Goal: Task Accomplishment & Management: Manage account settings

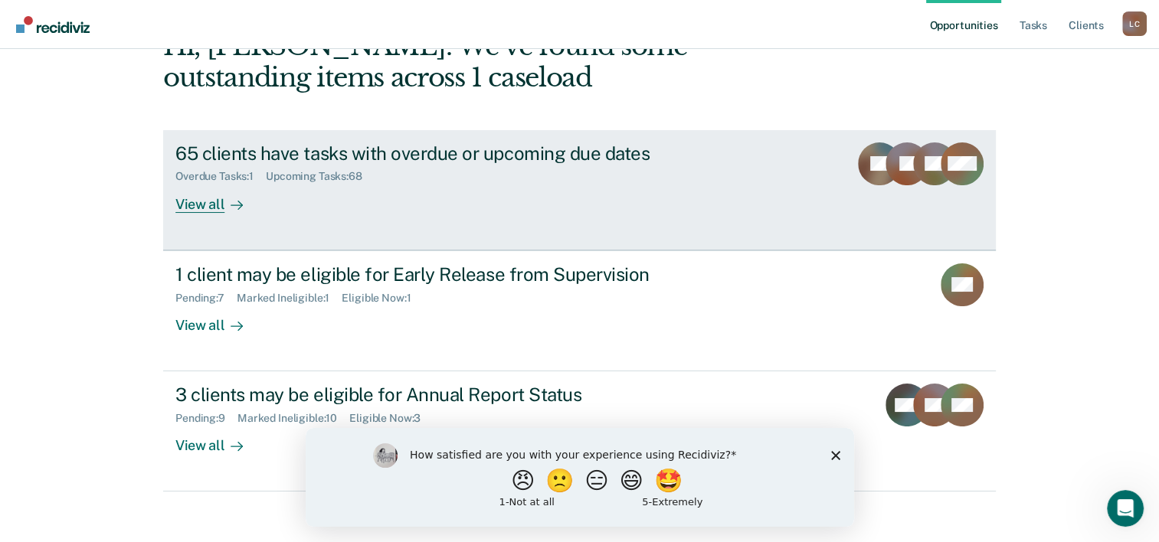
scroll to position [108, 0]
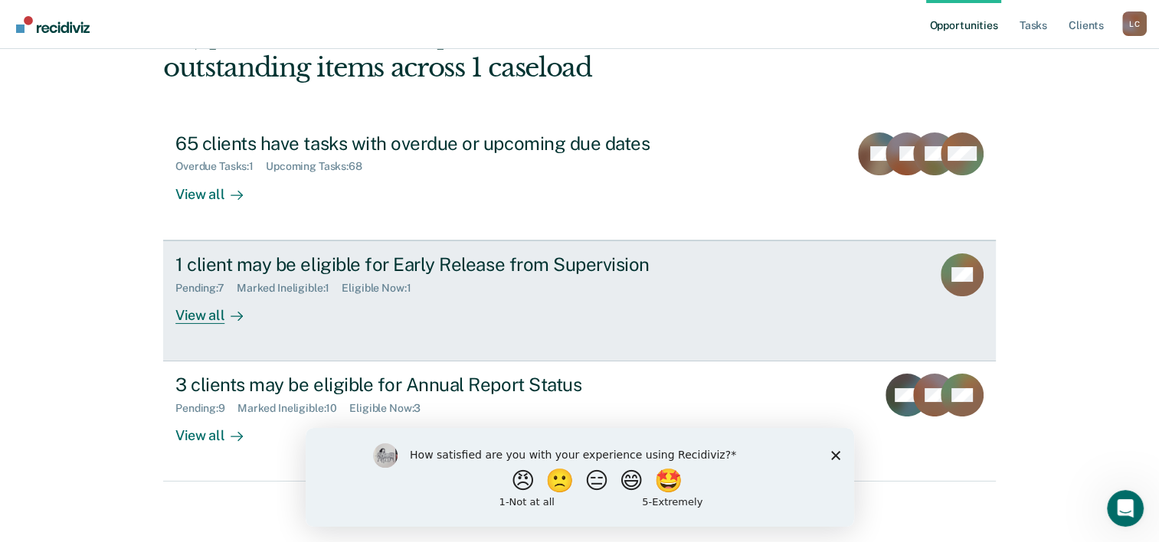
click at [194, 308] on div "View all" at bounding box center [218, 309] width 86 height 30
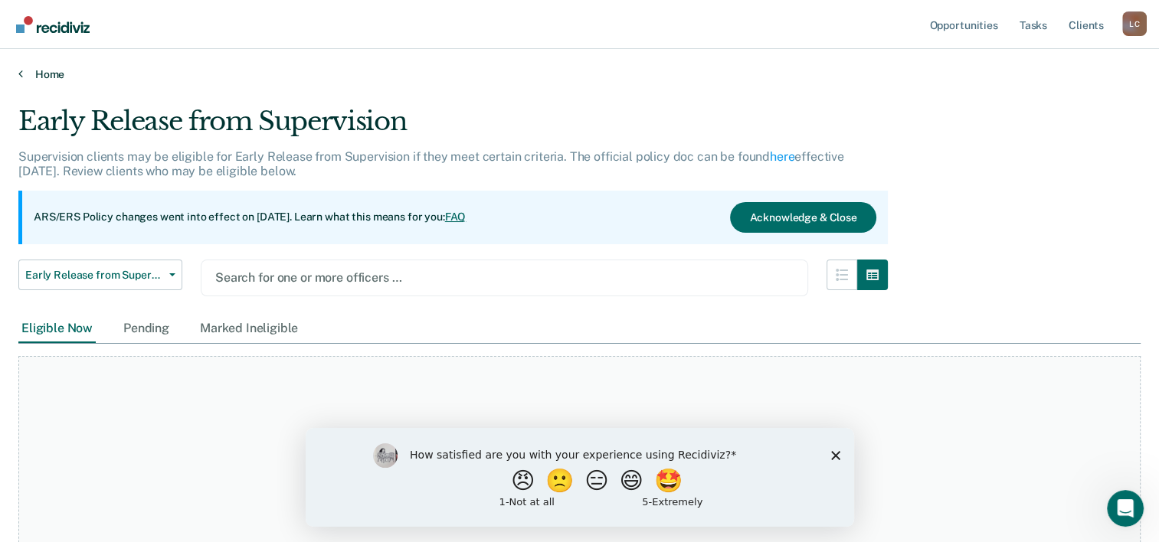
click at [34, 74] on link "Home" at bounding box center [579, 74] width 1122 height 14
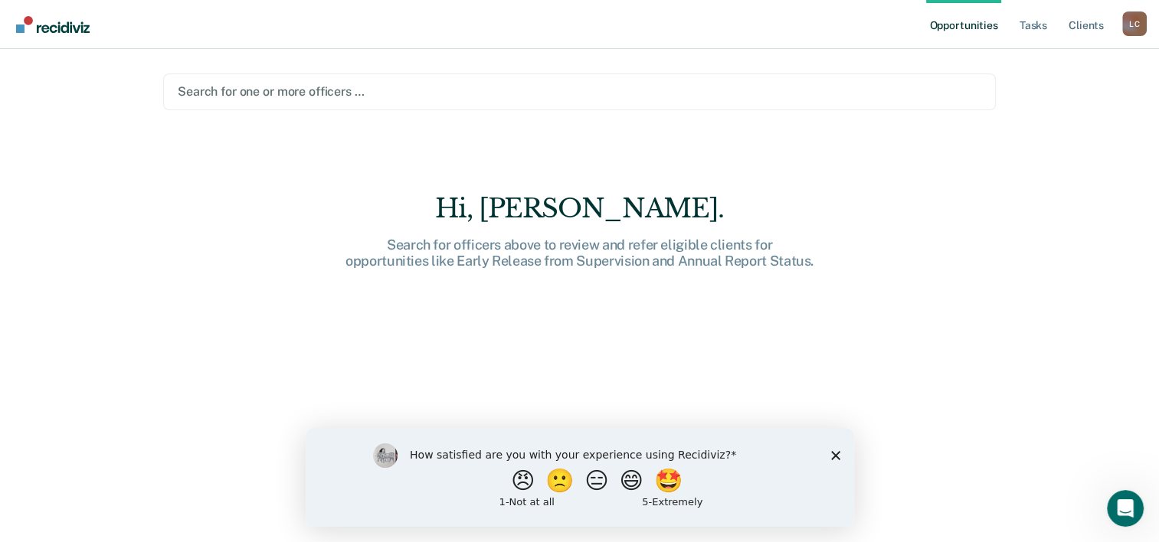
click at [374, 94] on div at bounding box center [579, 92] width 803 height 18
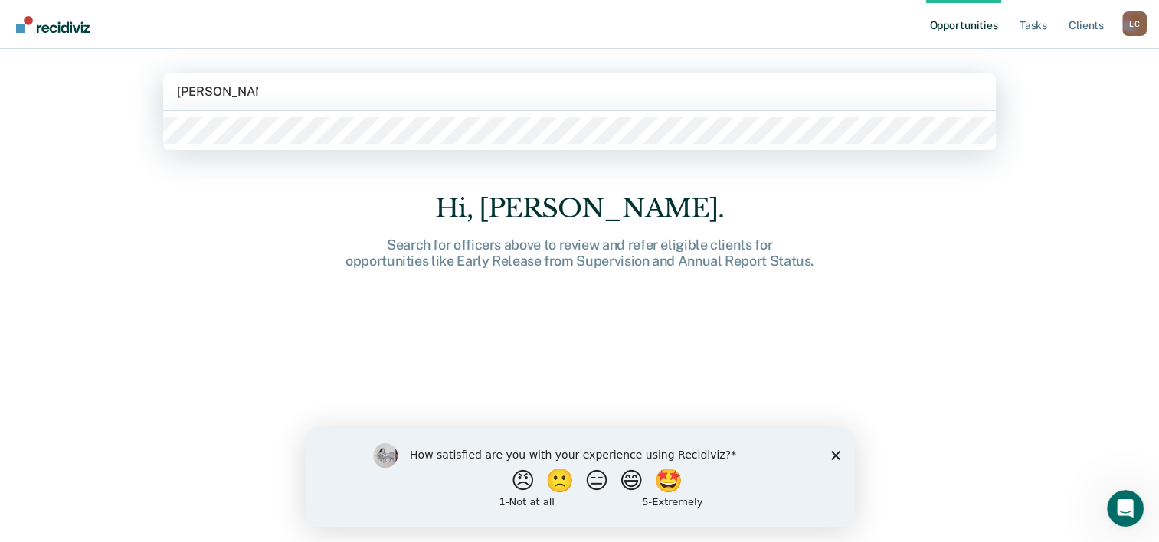
type input "[PERSON_NAME]"
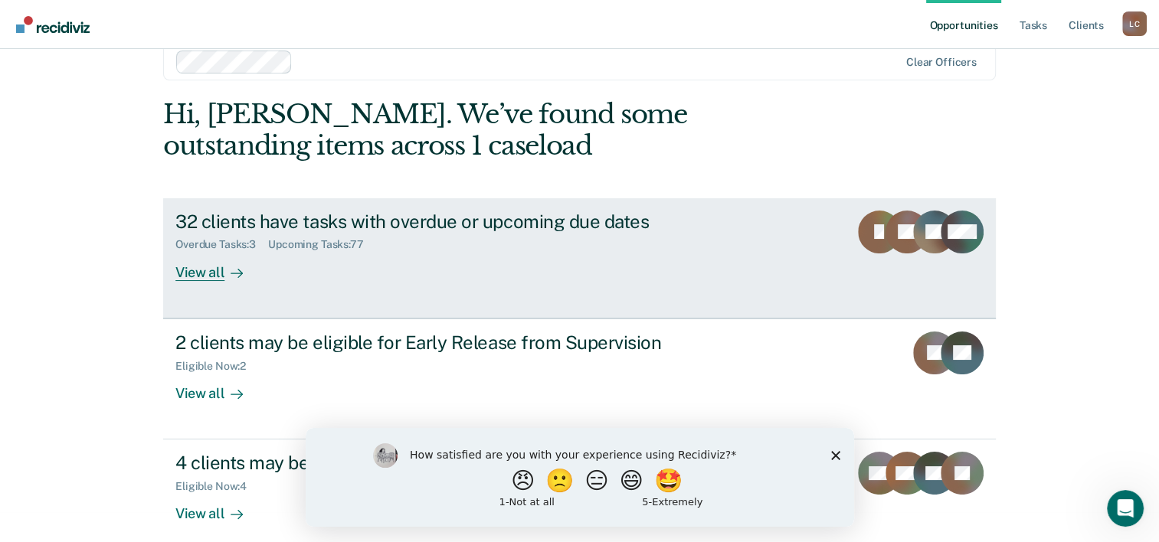
scroll to position [47, 0]
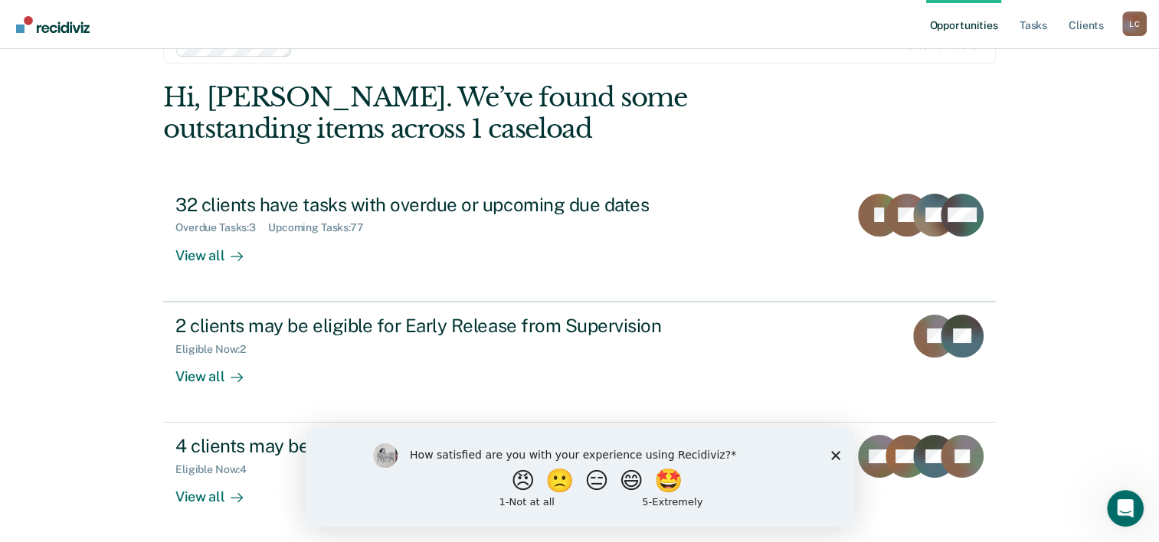
click at [832, 453] on icon "Close survey" at bounding box center [834, 454] width 9 height 9
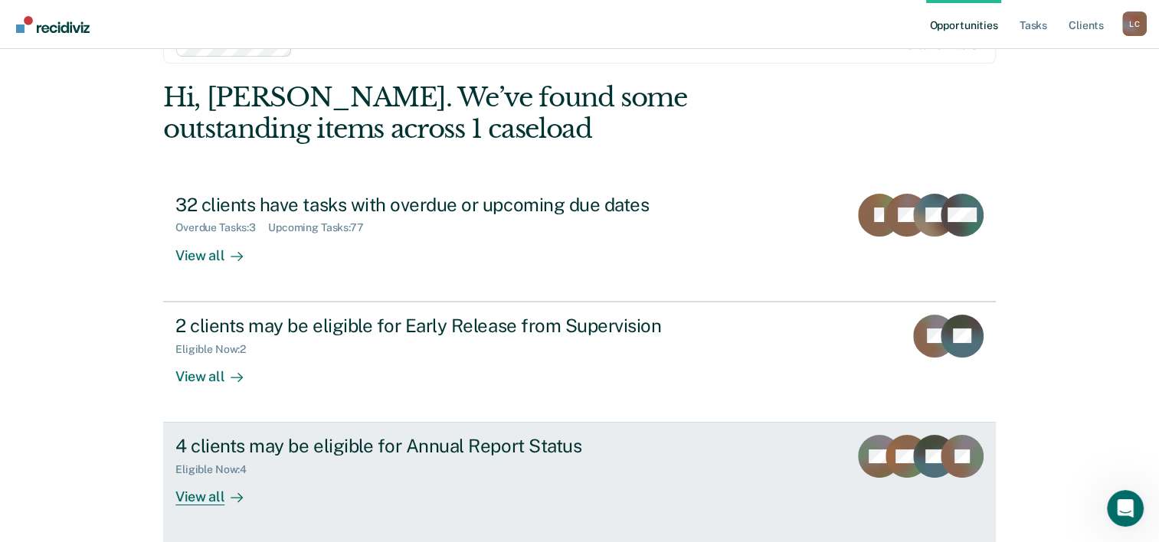
click at [797, 450] on link "4 clients may be eligible for Annual Report Status Eligible Now : 4 View all HH…" at bounding box center [579, 483] width 832 height 120
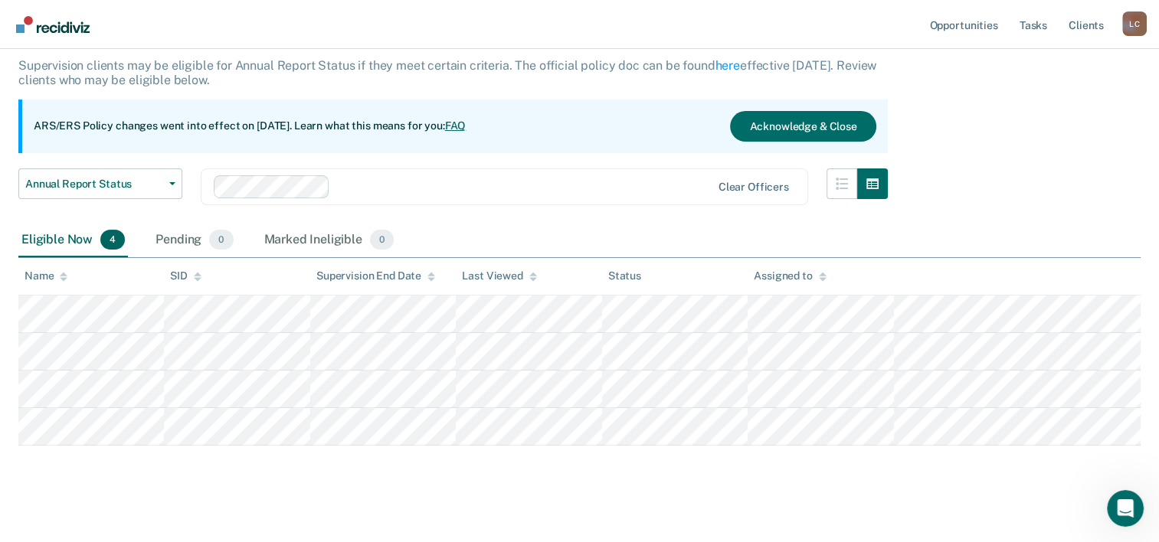
scroll to position [103, 0]
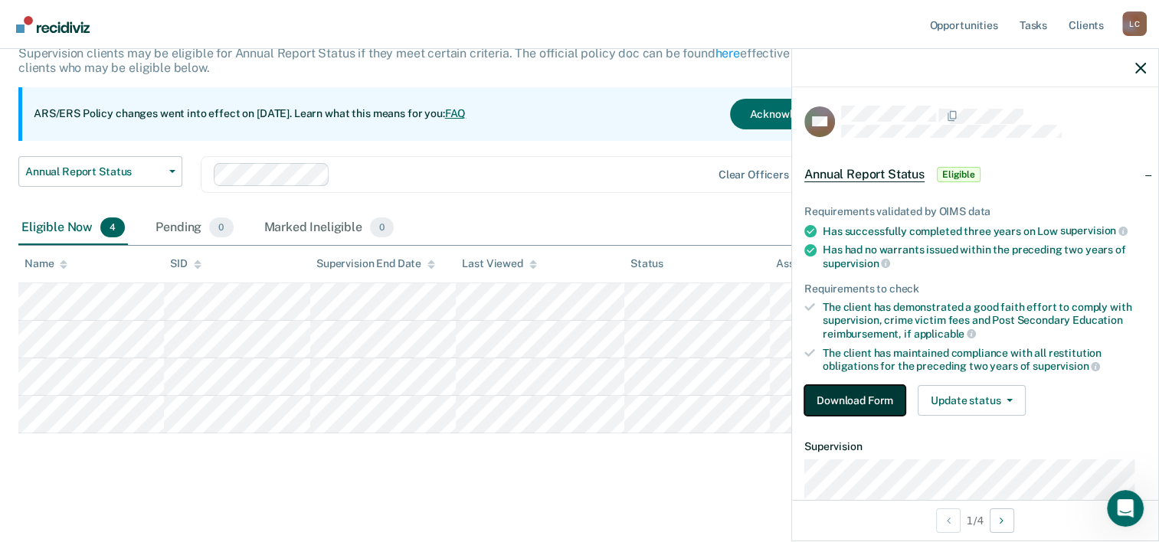
click at [845, 400] on button "Download Form" at bounding box center [854, 400] width 101 height 31
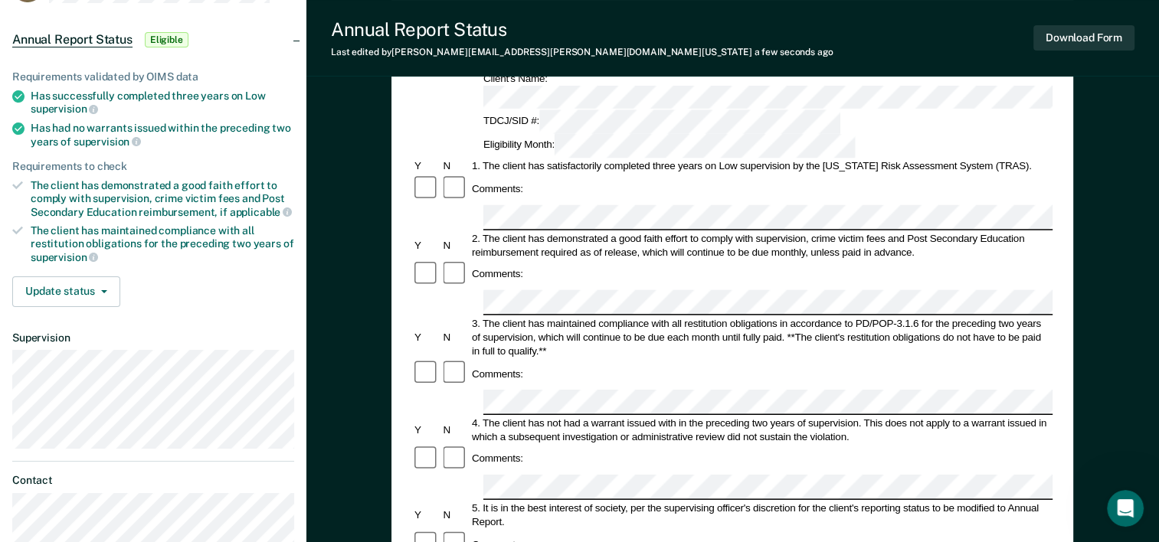
scroll to position [153, 0]
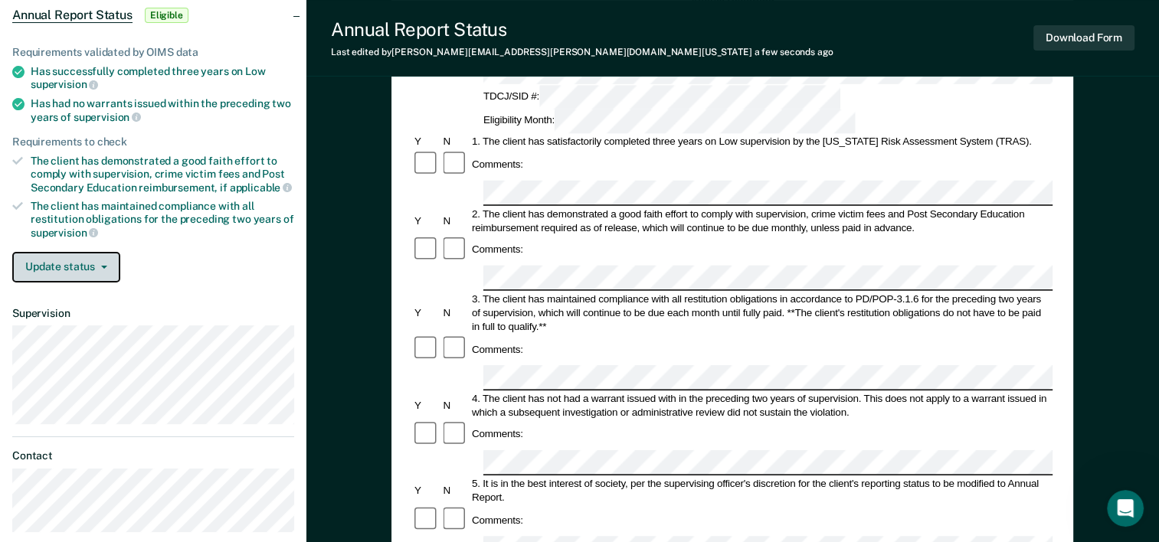
click at [97, 266] on span "button" at bounding box center [101, 267] width 12 height 3
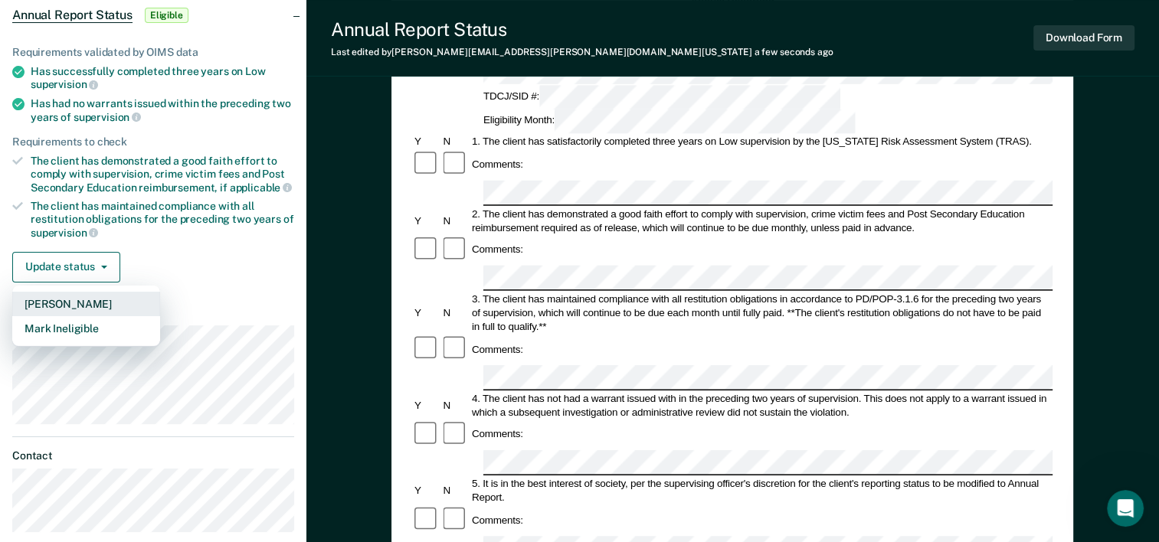
click at [100, 304] on button "[PERSON_NAME]" at bounding box center [86, 304] width 148 height 25
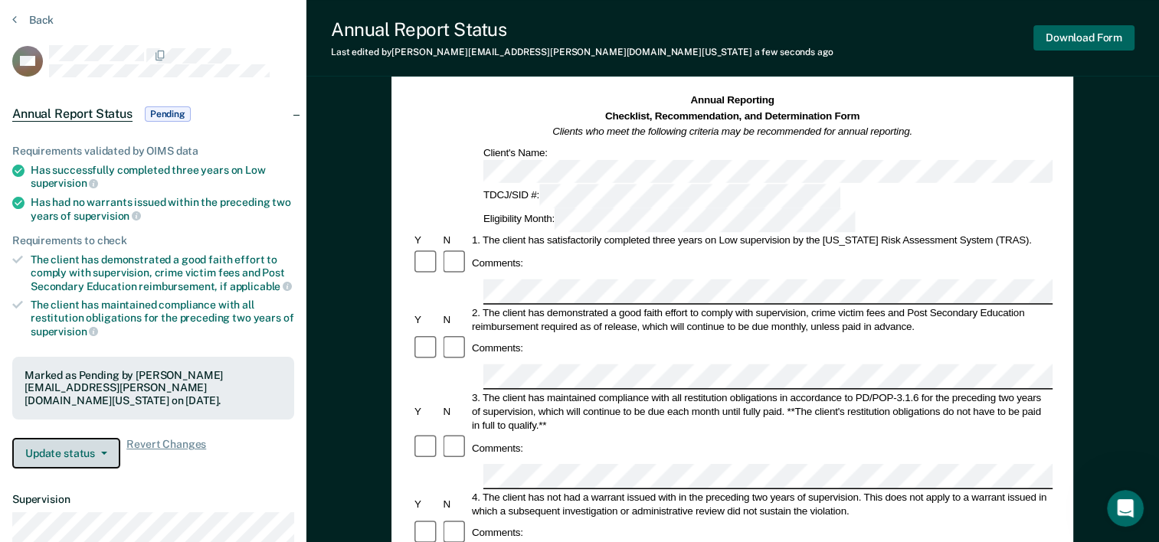
scroll to position [0, 0]
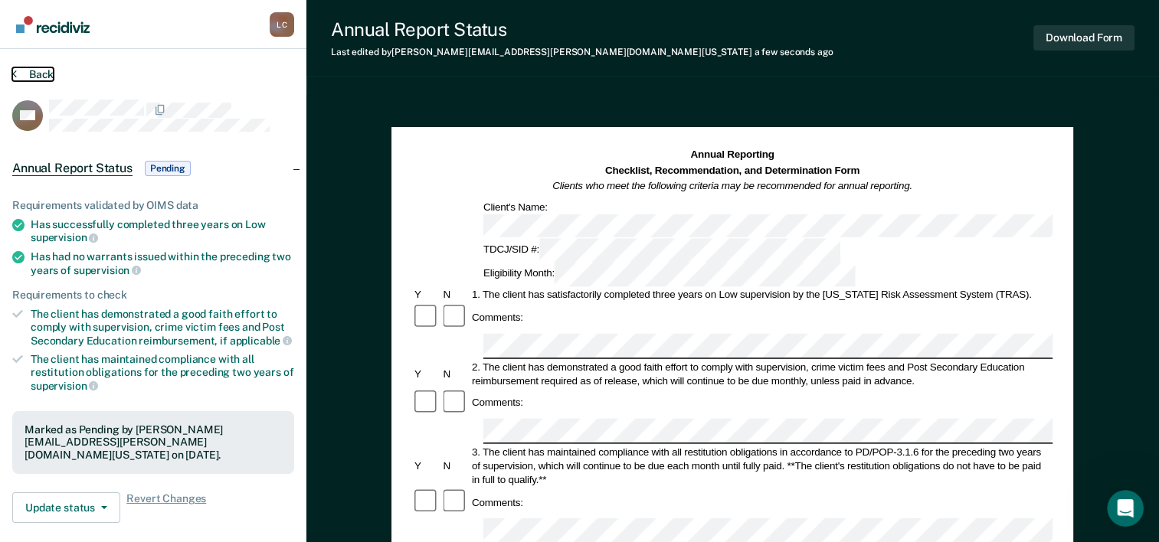
click at [26, 76] on button "Back" at bounding box center [32, 74] width 41 height 14
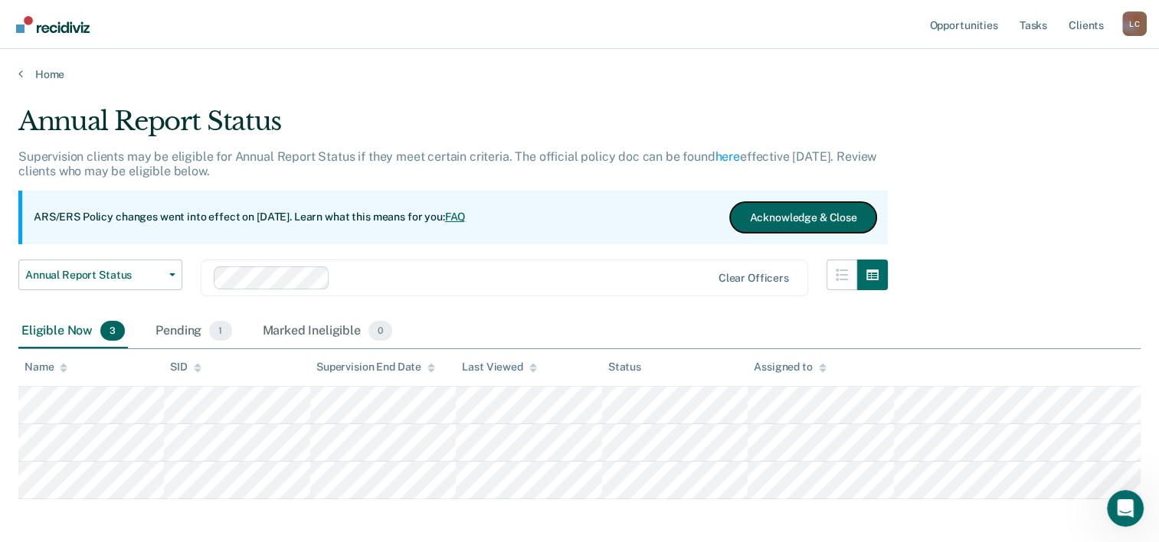
click at [816, 214] on button "Acknowledge & Close" at bounding box center [803, 217] width 146 height 31
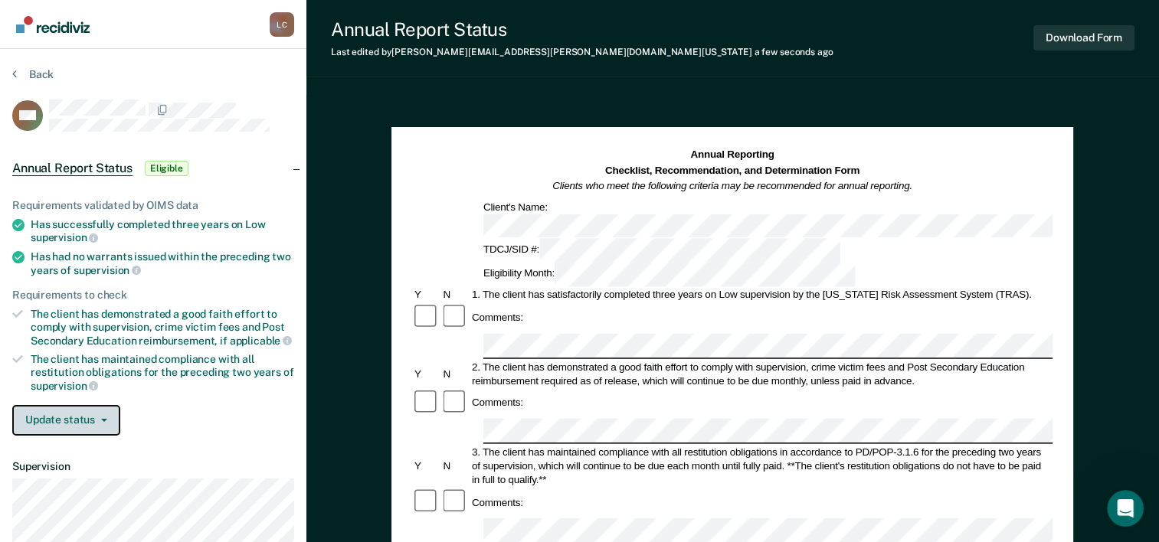
click at [94, 419] on button "Update status" at bounding box center [66, 420] width 108 height 31
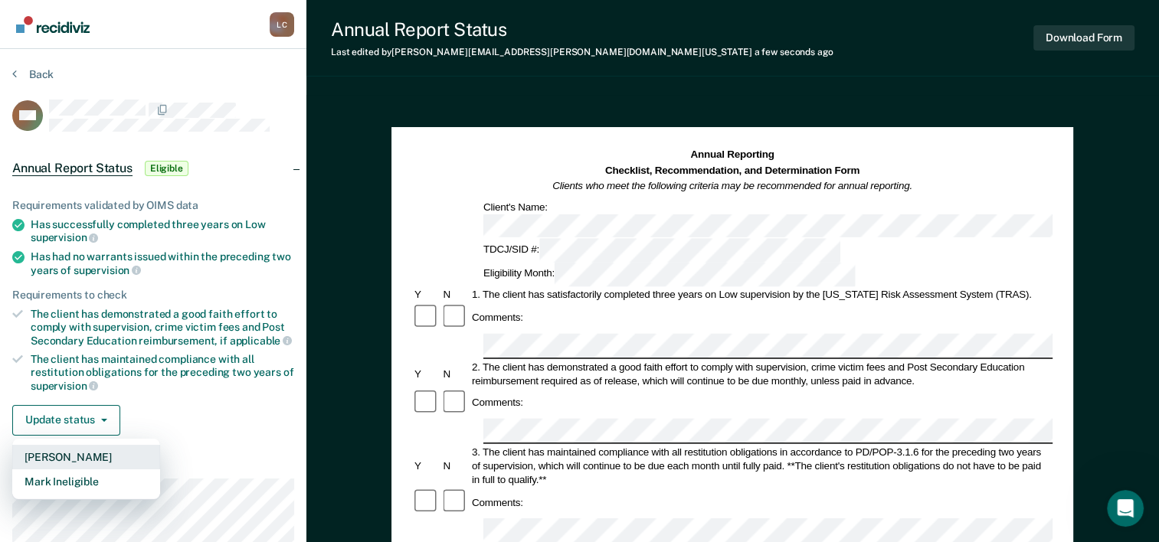
click at [93, 451] on button "[PERSON_NAME]" at bounding box center [86, 457] width 148 height 25
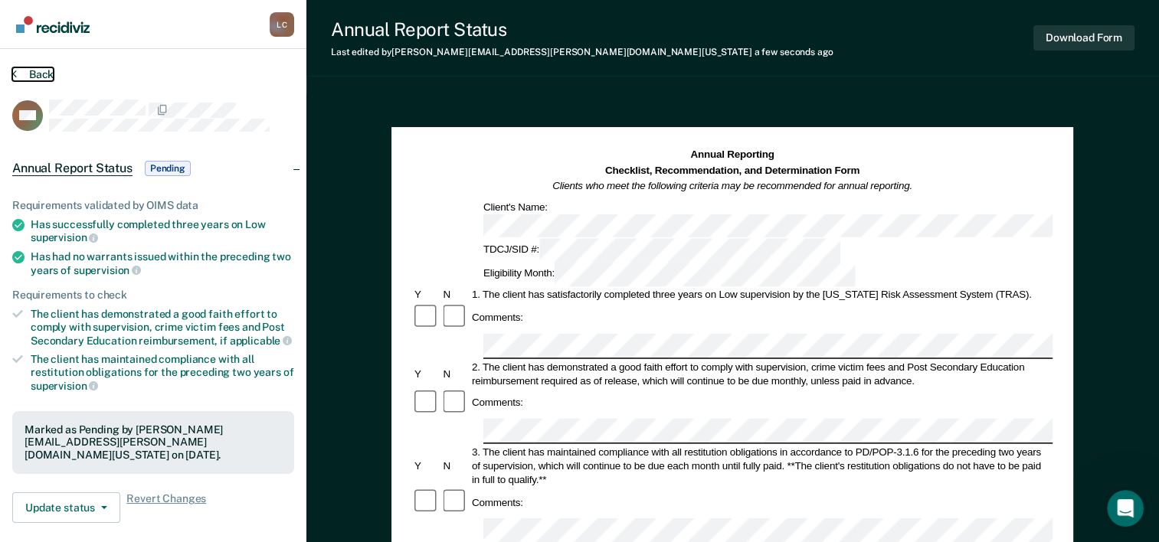
click at [35, 68] on button "Back" at bounding box center [32, 74] width 41 height 14
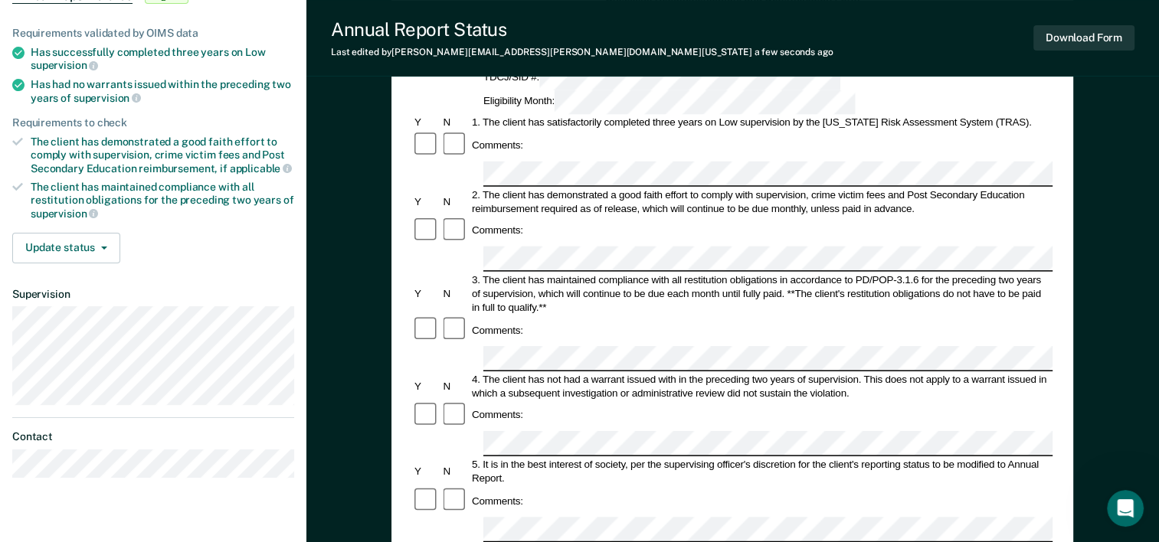
scroll to position [230, 0]
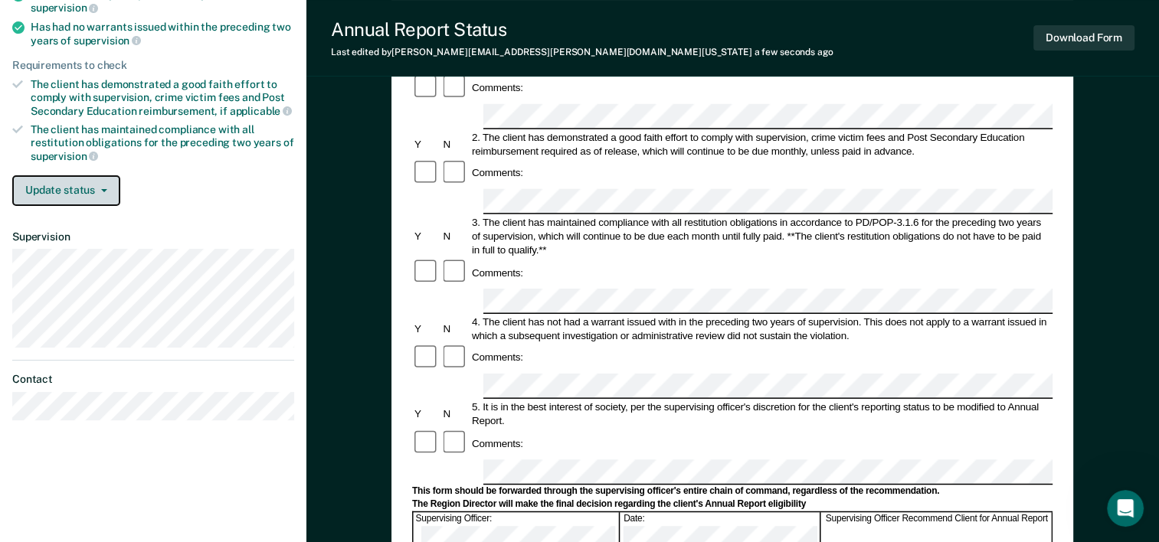
click at [92, 197] on button "Update status" at bounding box center [66, 190] width 108 height 31
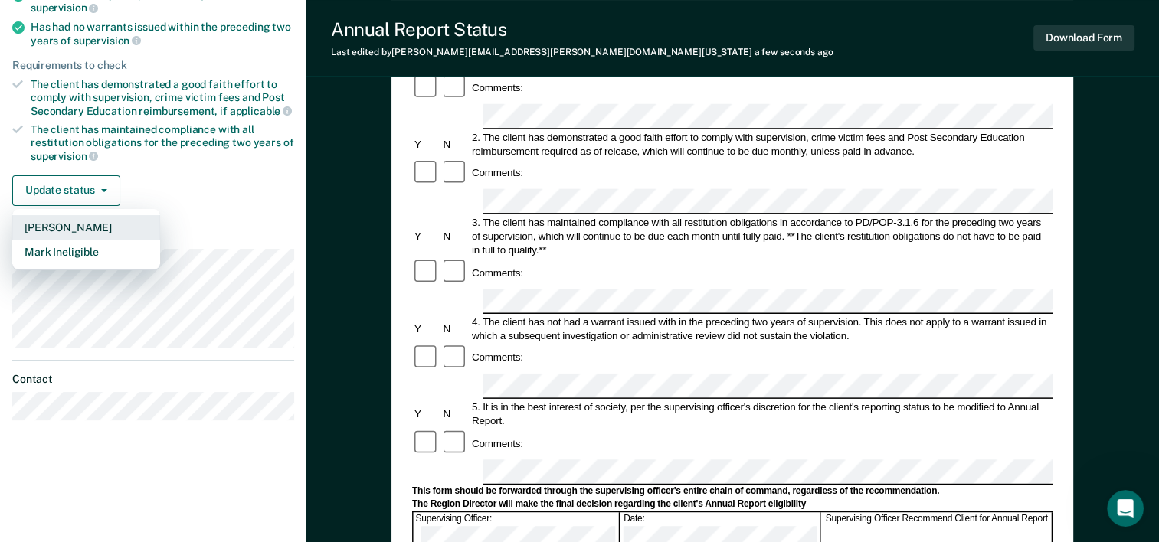
click at [93, 230] on button "[PERSON_NAME]" at bounding box center [86, 227] width 148 height 25
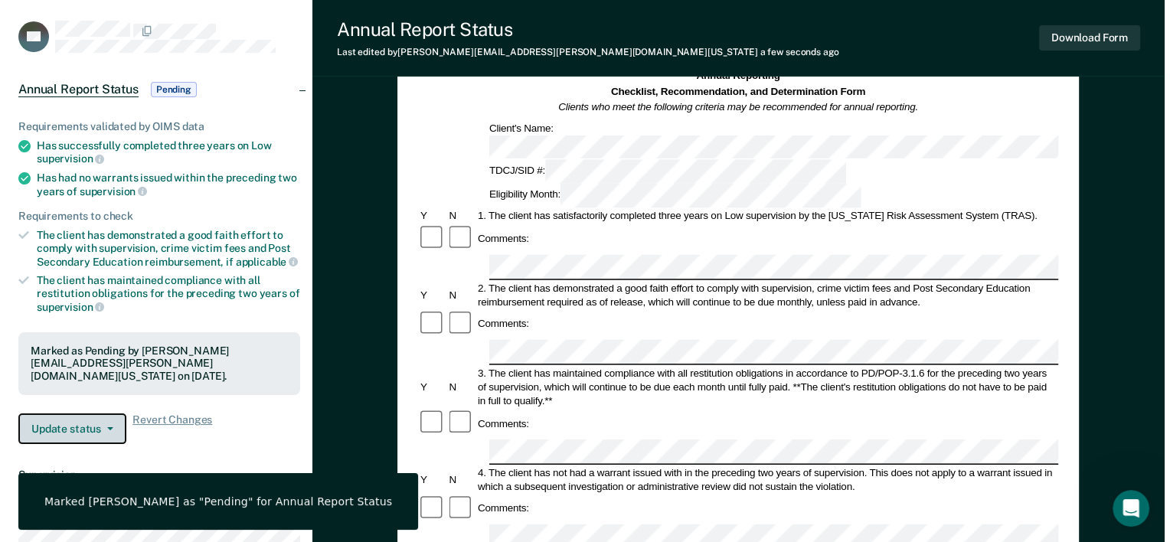
scroll to position [0, 0]
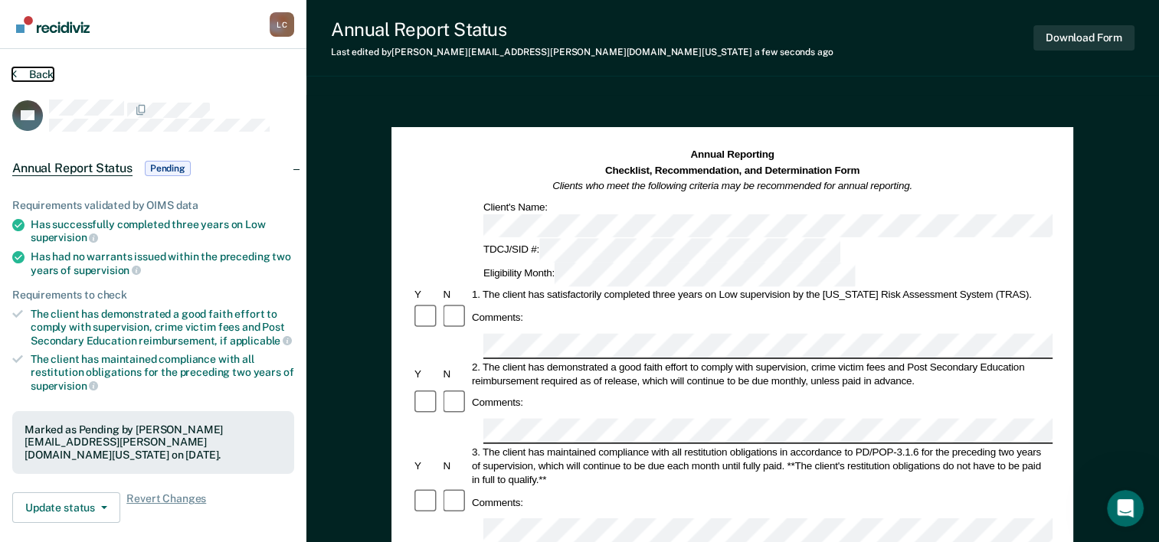
click at [31, 67] on button "Back" at bounding box center [32, 74] width 41 height 14
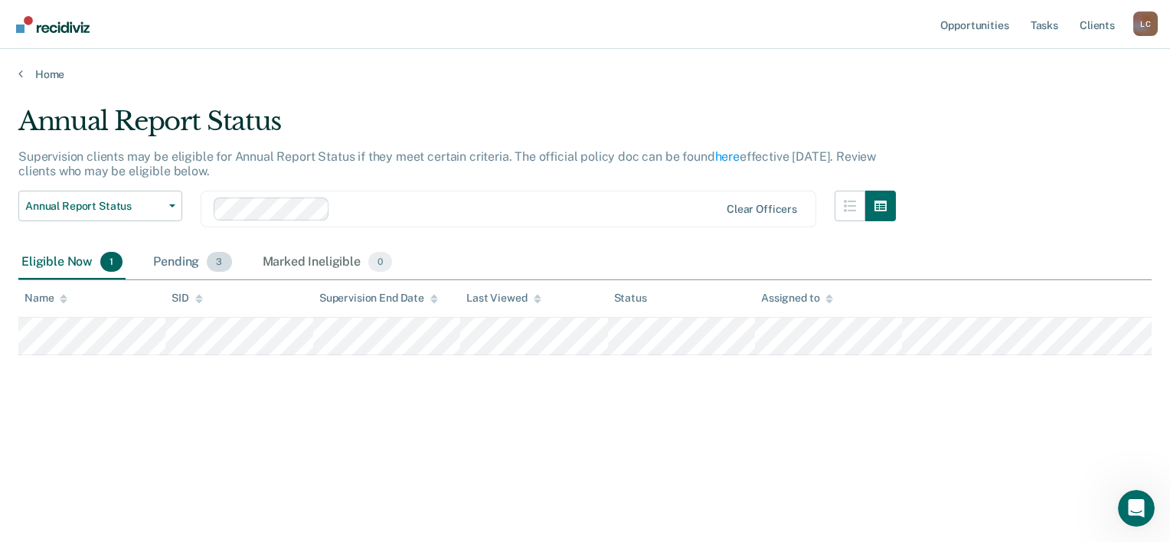
click at [185, 262] on div "Pending 3" at bounding box center [192, 263] width 84 height 34
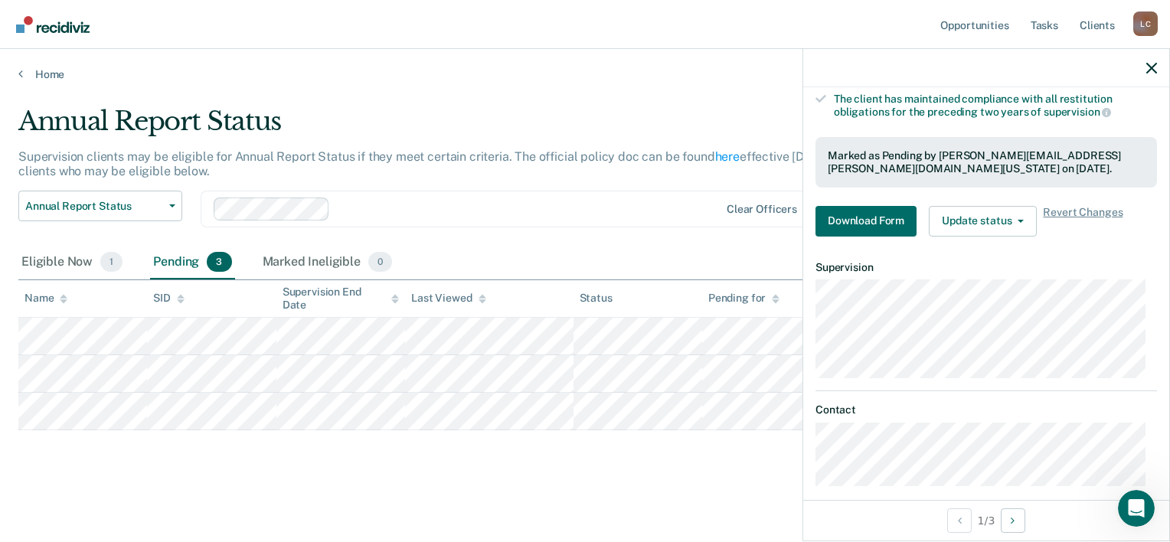
scroll to position [267, 0]
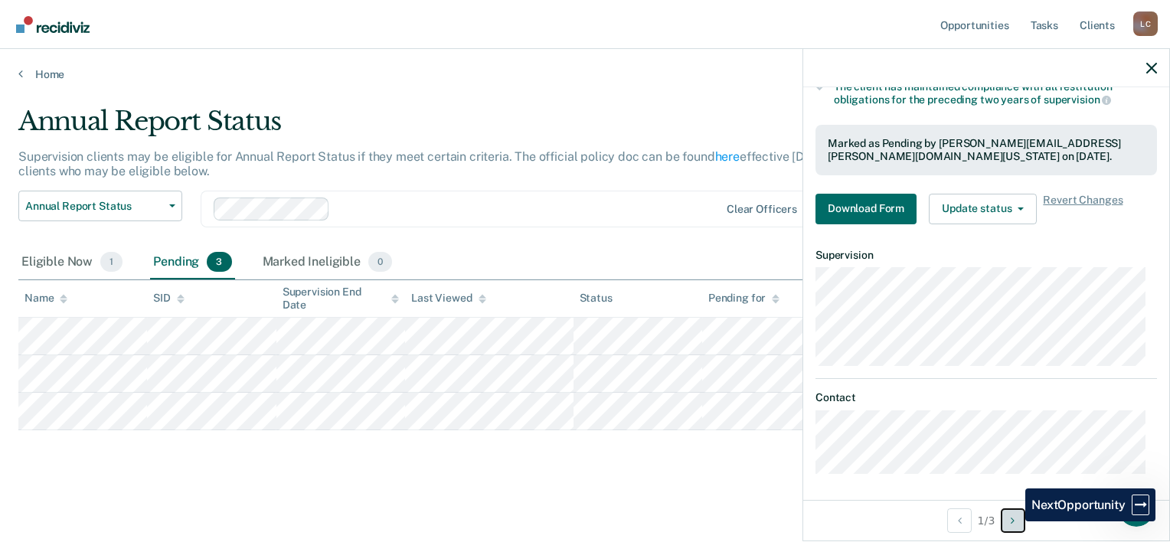
click at [1014, 521] on icon "Next Opportunity" at bounding box center [1013, 520] width 4 height 11
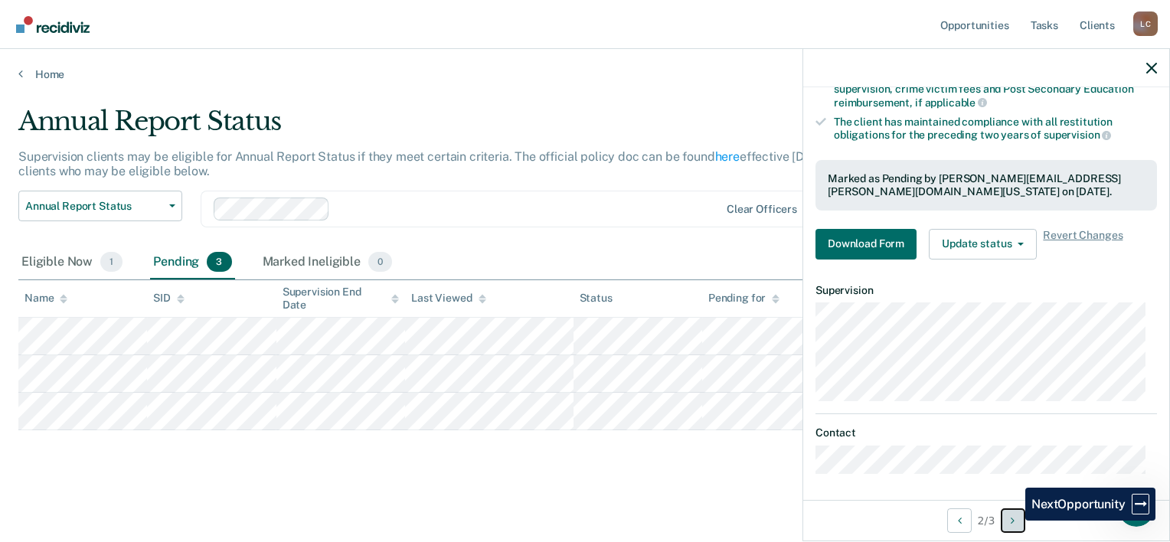
click at [1014, 521] on icon "Next Opportunity" at bounding box center [1013, 520] width 4 height 11
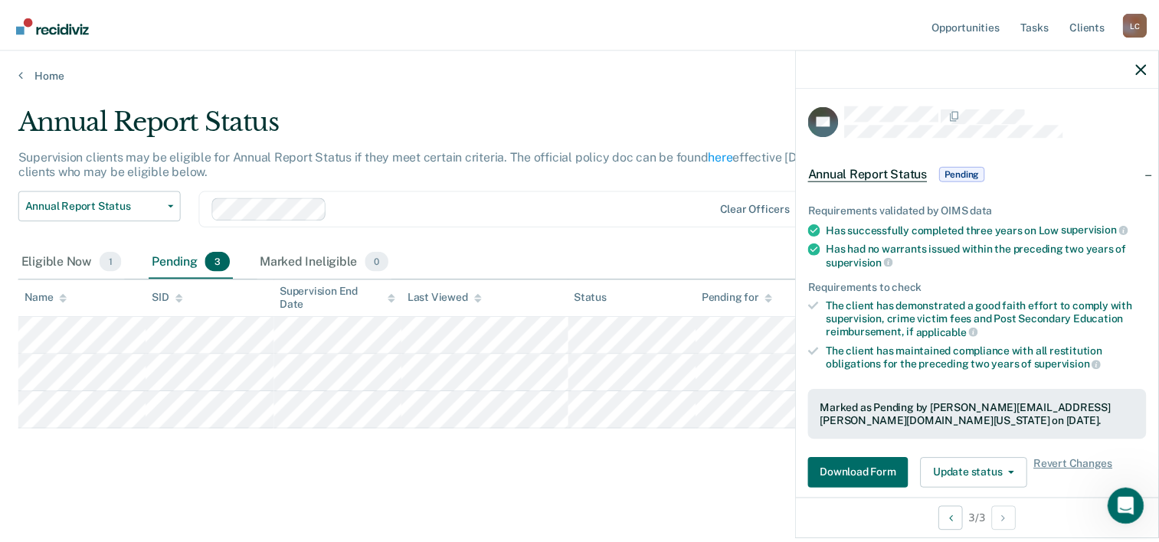
scroll to position [0, 0]
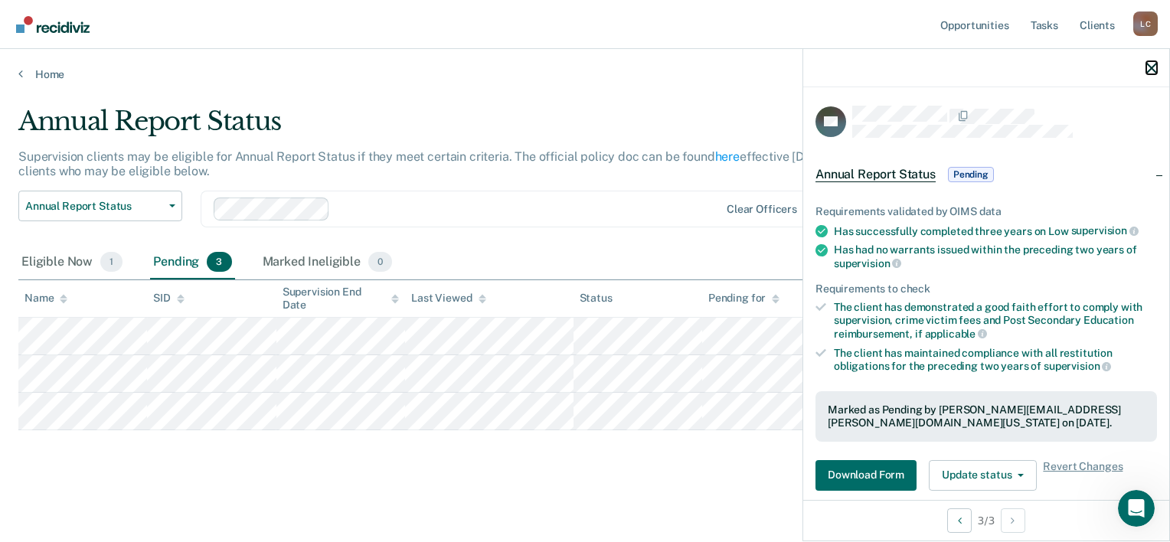
click at [1155, 67] on icon "button" at bounding box center [1151, 68] width 11 height 11
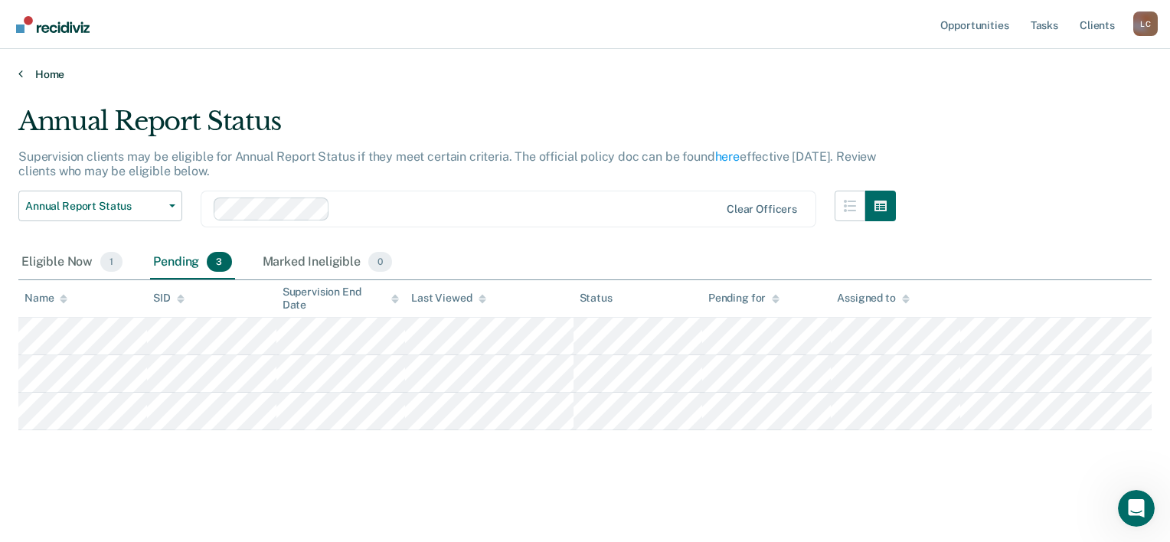
click at [28, 70] on link "Home" at bounding box center [584, 74] width 1133 height 14
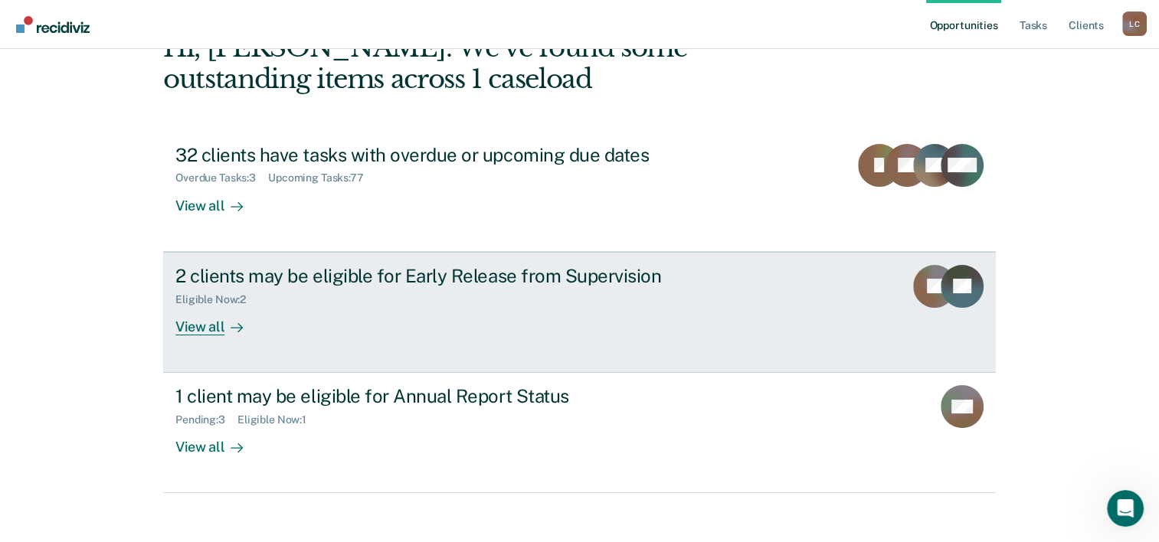
scroll to position [108, 0]
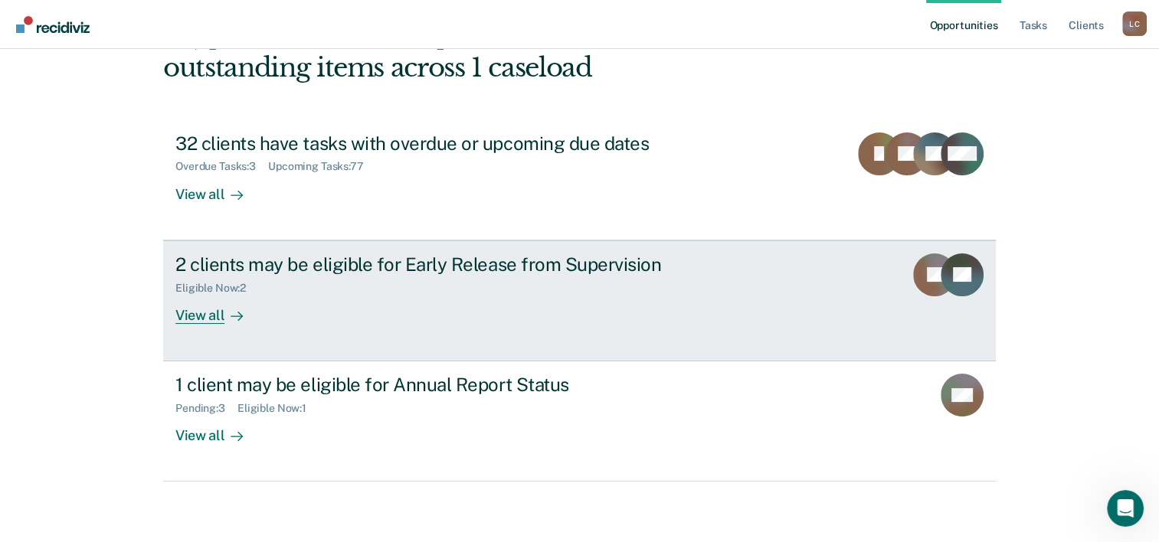
click at [208, 313] on div "View all" at bounding box center [218, 309] width 86 height 30
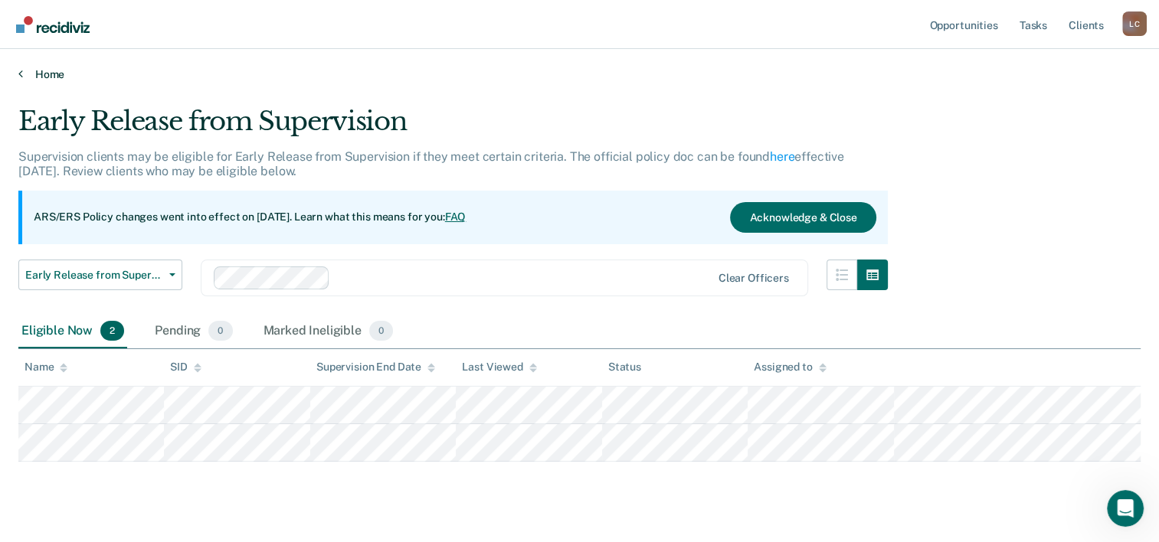
click at [44, 76] on link "Home" at bounding box center [579, 74] width 1122 height 14
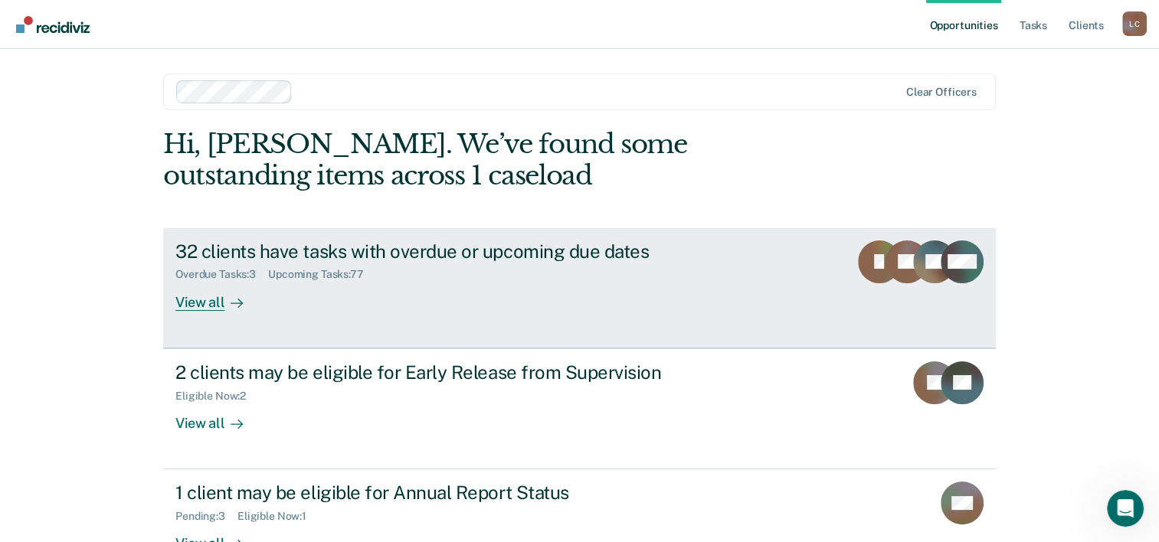
click at [419, 269] on div "Overdue Tasks : 3 Upcoming Tasks : 77" at bounding box center [444, 271] width 538 height 19
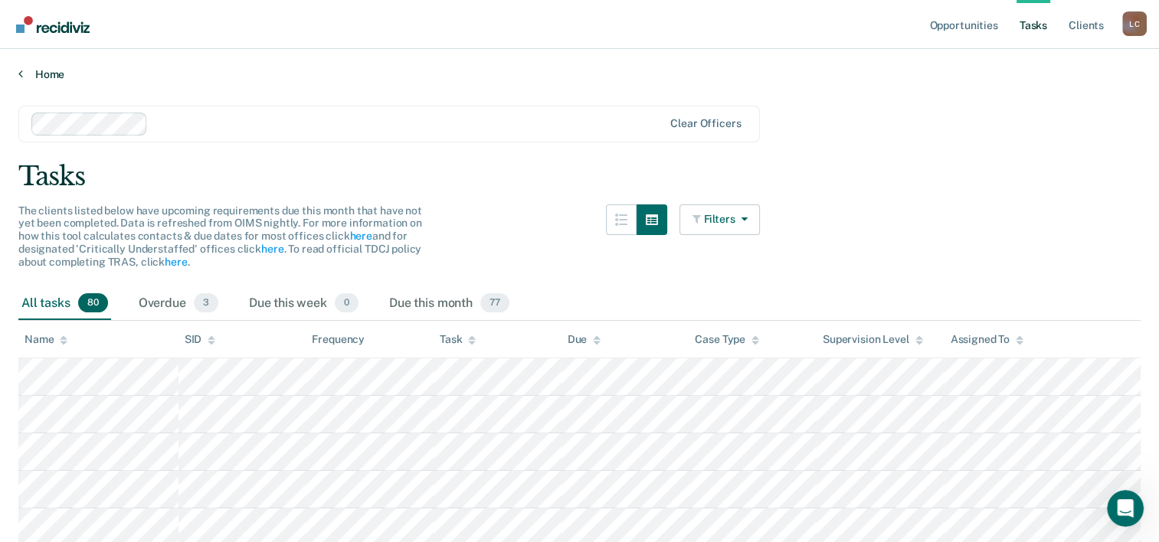
click at [26, 74] on link "Home" at bounding box center [579, 74] width 1122 height 14
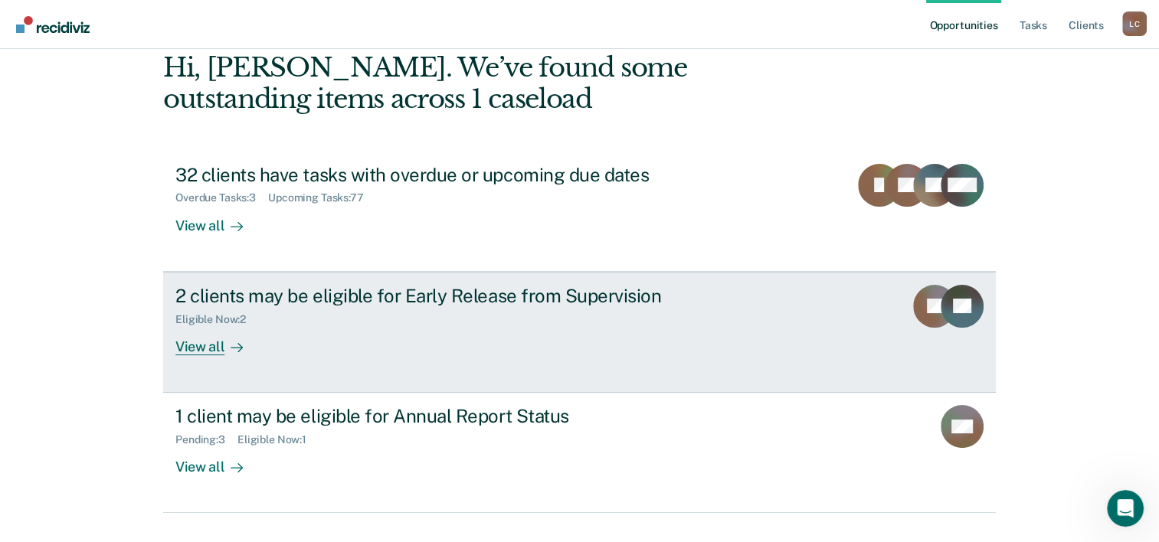
scroll to position [108, 0]
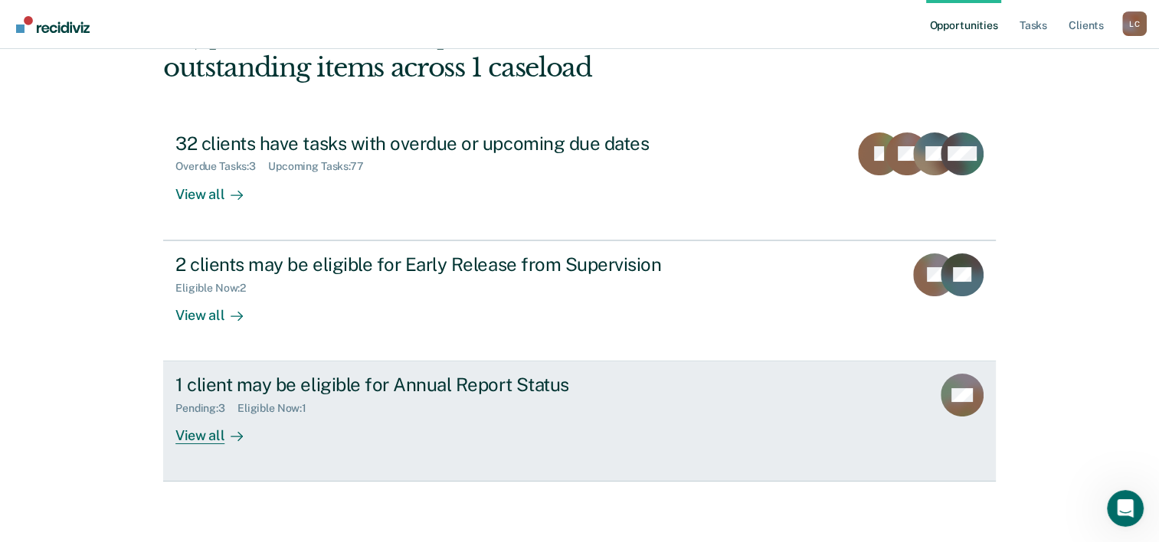
click at [196, 433] on div "View all" at bounding box center [218, 430] width 86 height 30
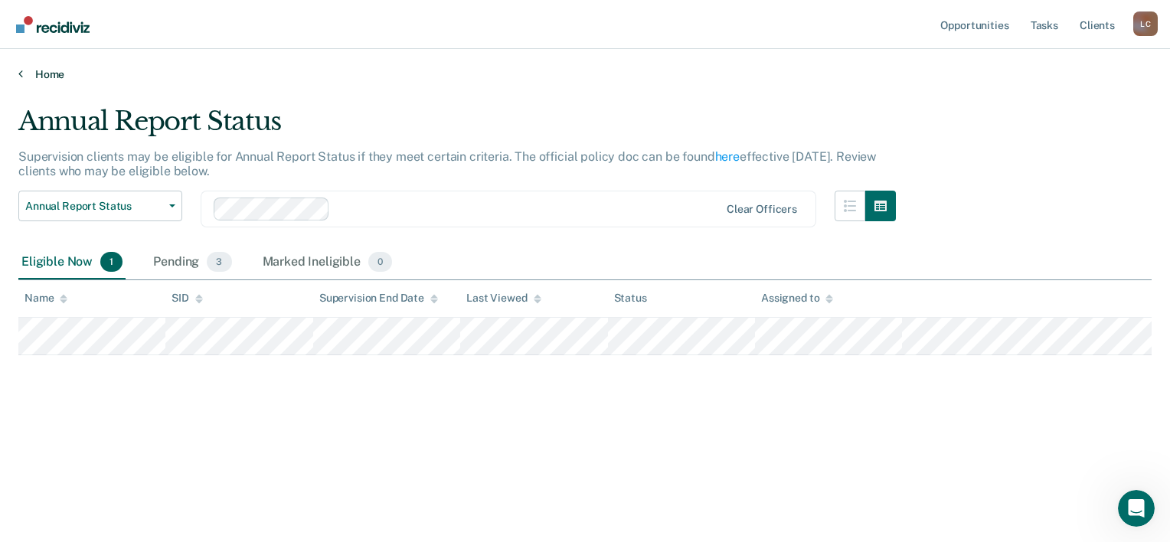
click at [47, 72] on link "Home" at bounding box center [584, 74] width 1133 height 14
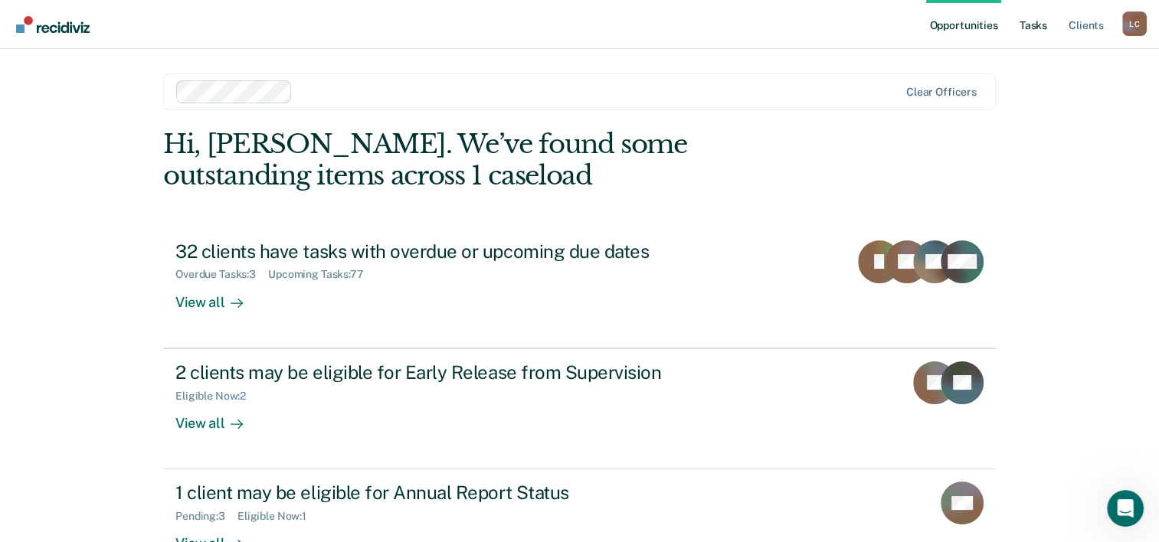
click at [1039, 20] on link "Tasks" at bounding box center [1033, 24] width 34 height 49
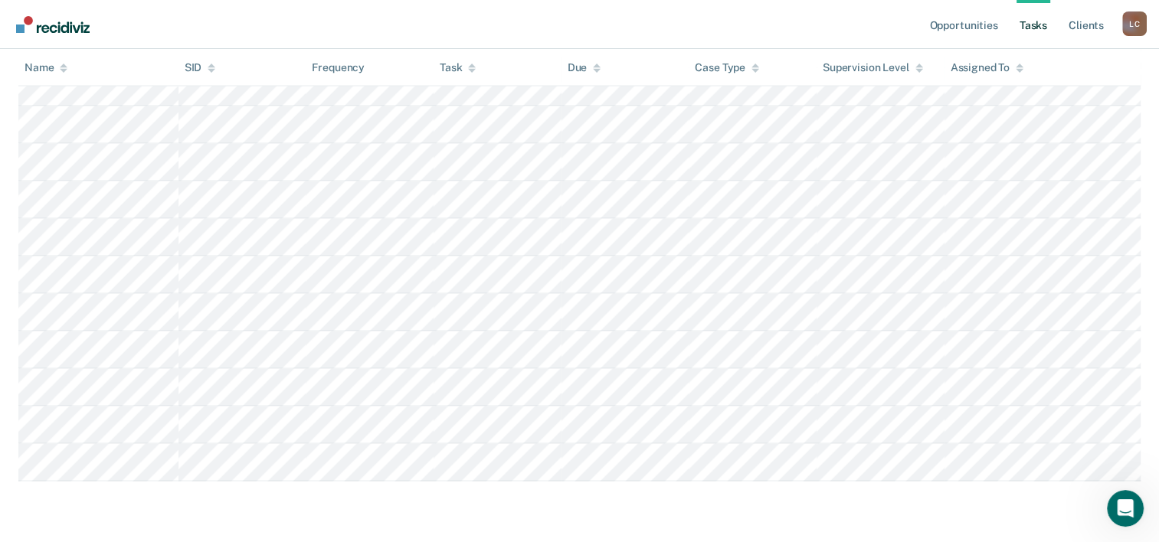
scroll to position [2948, 0]
click at [1081, 23] on link "Client s" at bounding box center [1085, 24] width 41 height 49
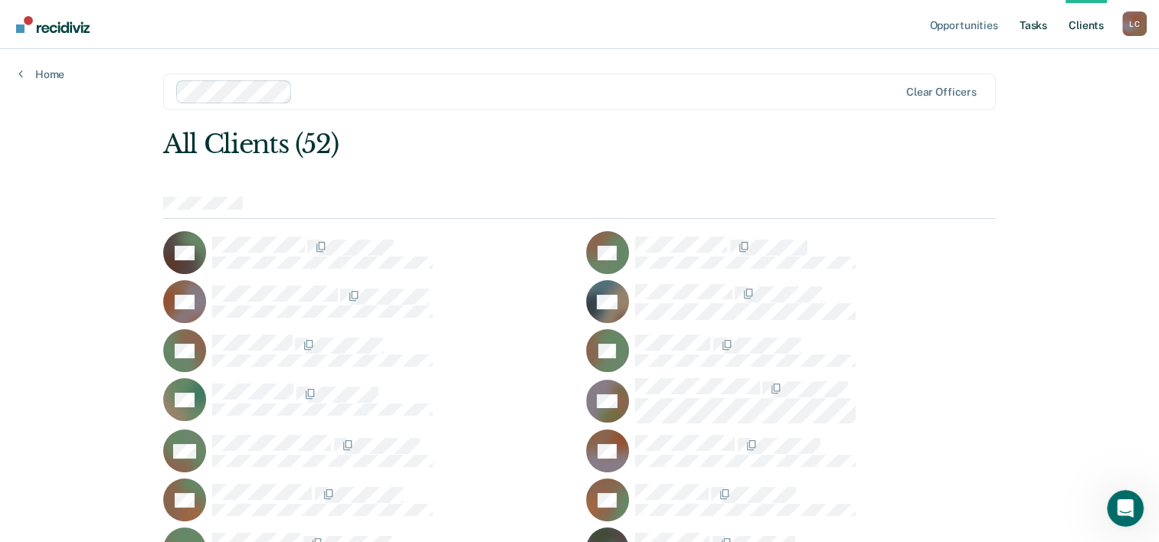
click at [1025, 28] on link "Tasks" at bounding box center [1033, 24] width 34 height 49
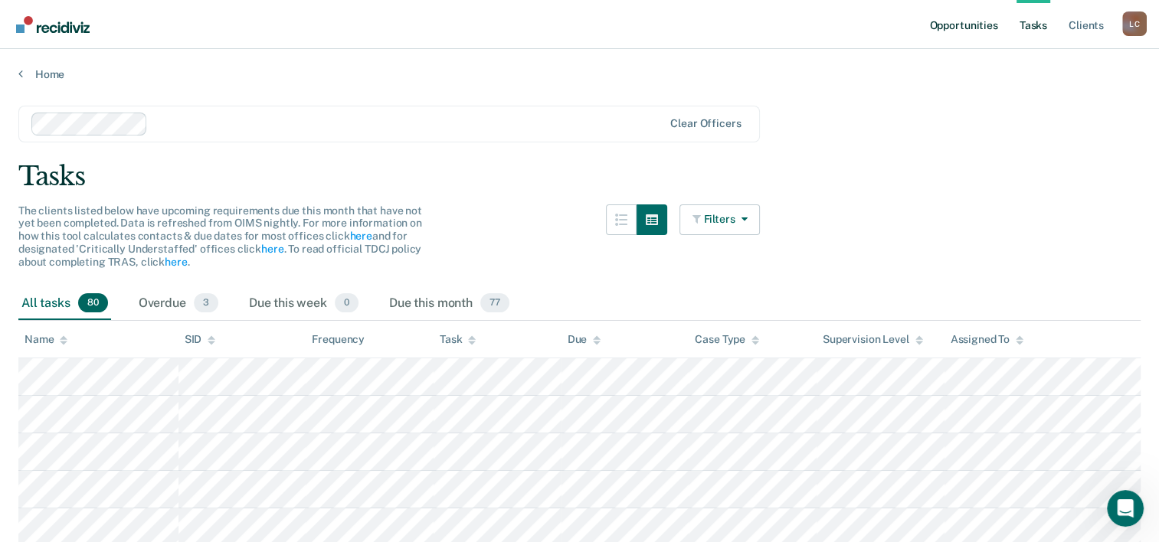
click at [991, 25] on link "Opportunities" at bounding box center [963, 24] width 74 height 49
